Goal: Find specific page/section: Find specific page/section

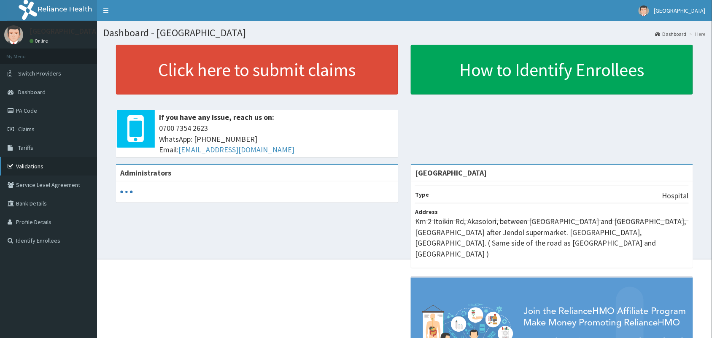
click at [30, 168] on link "Validations" at bounding box center [48, 166] width 97 height 19
click at [24, 159] on link "Validations" at bounding box center [48, 166] width 97 height 19
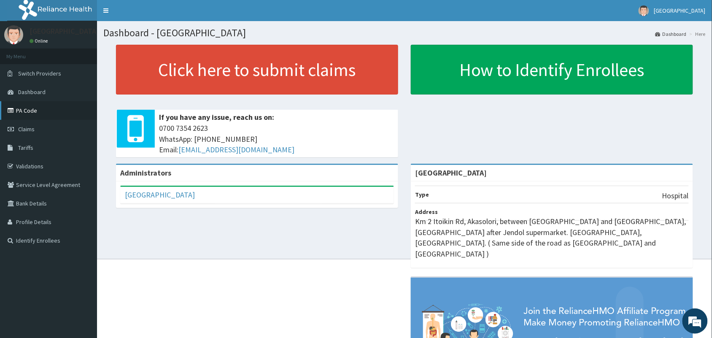
click at [32, 109] on link "PA Code" at bounding box center [48, 110] width 97 height 19
